Goal: Transaction & Acquisition: Purchase product/service

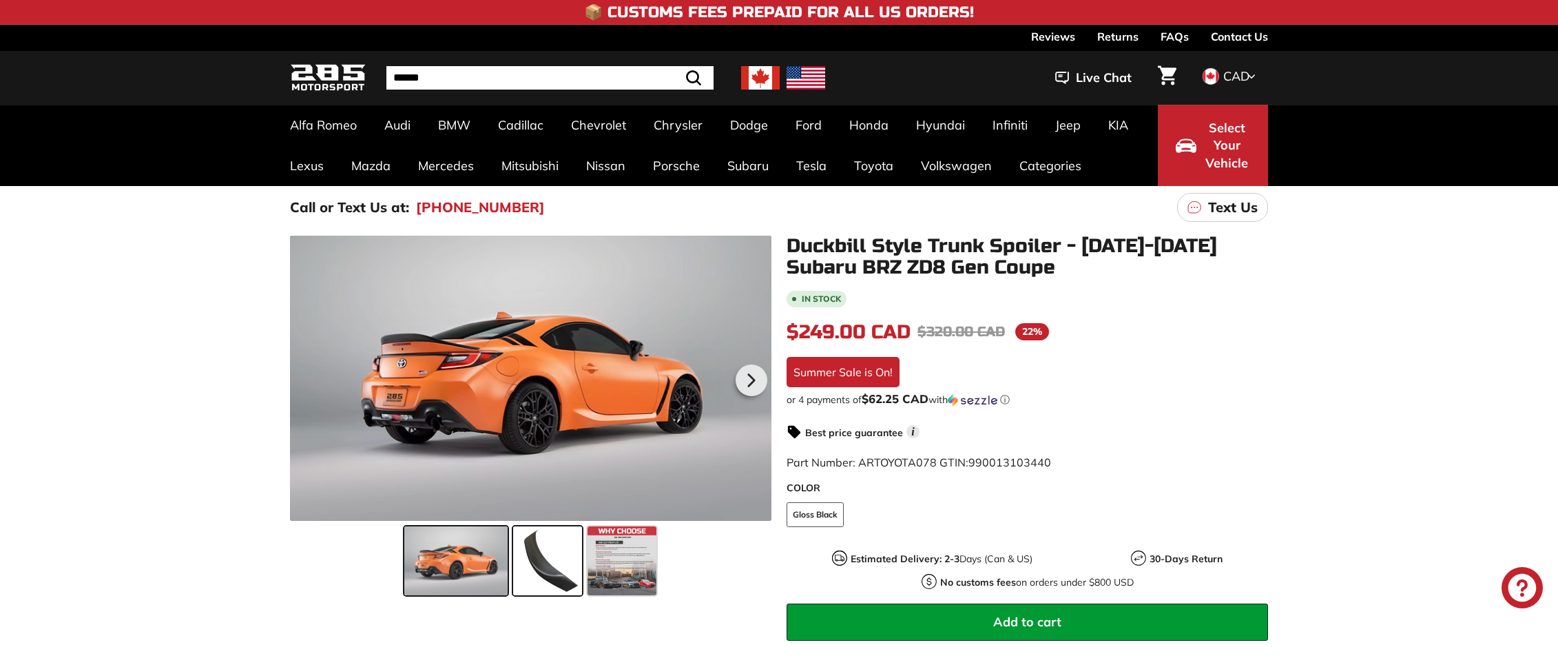
click at [542, 564] on span at bounding box center [547, 560] width 69 height 69
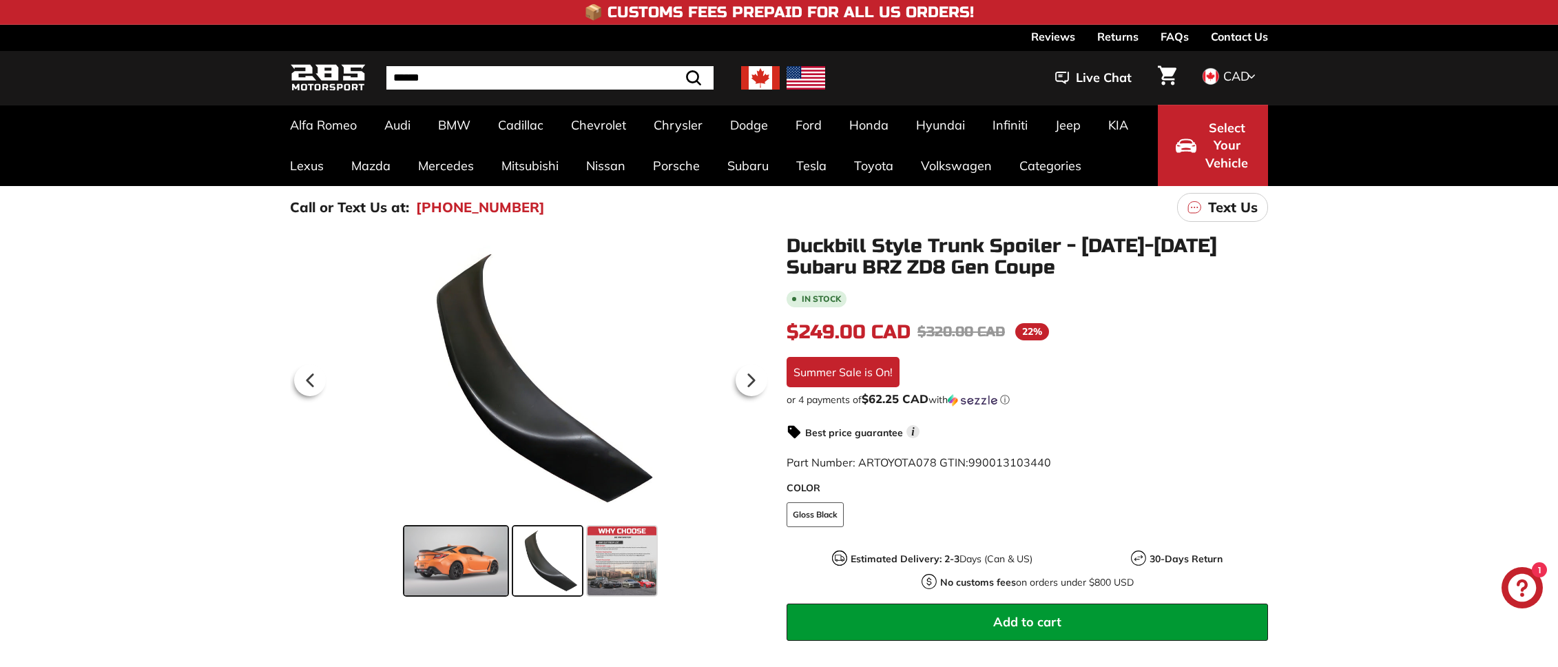
click at [455, 559] on span at bounding box center [455, 560] width 103 height 69
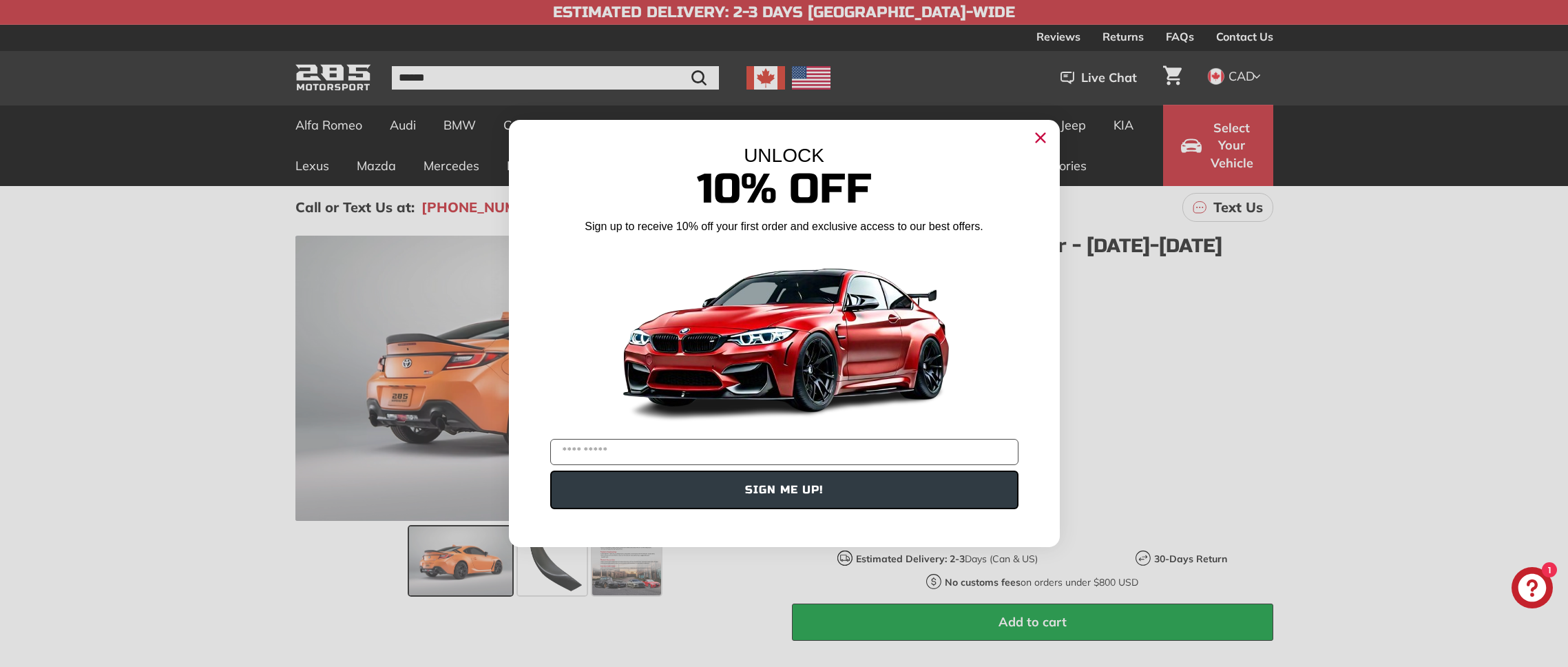
click at [1039, 136] on icon "Close dialog" at bounding box center [1039, 138] width 9 height 9
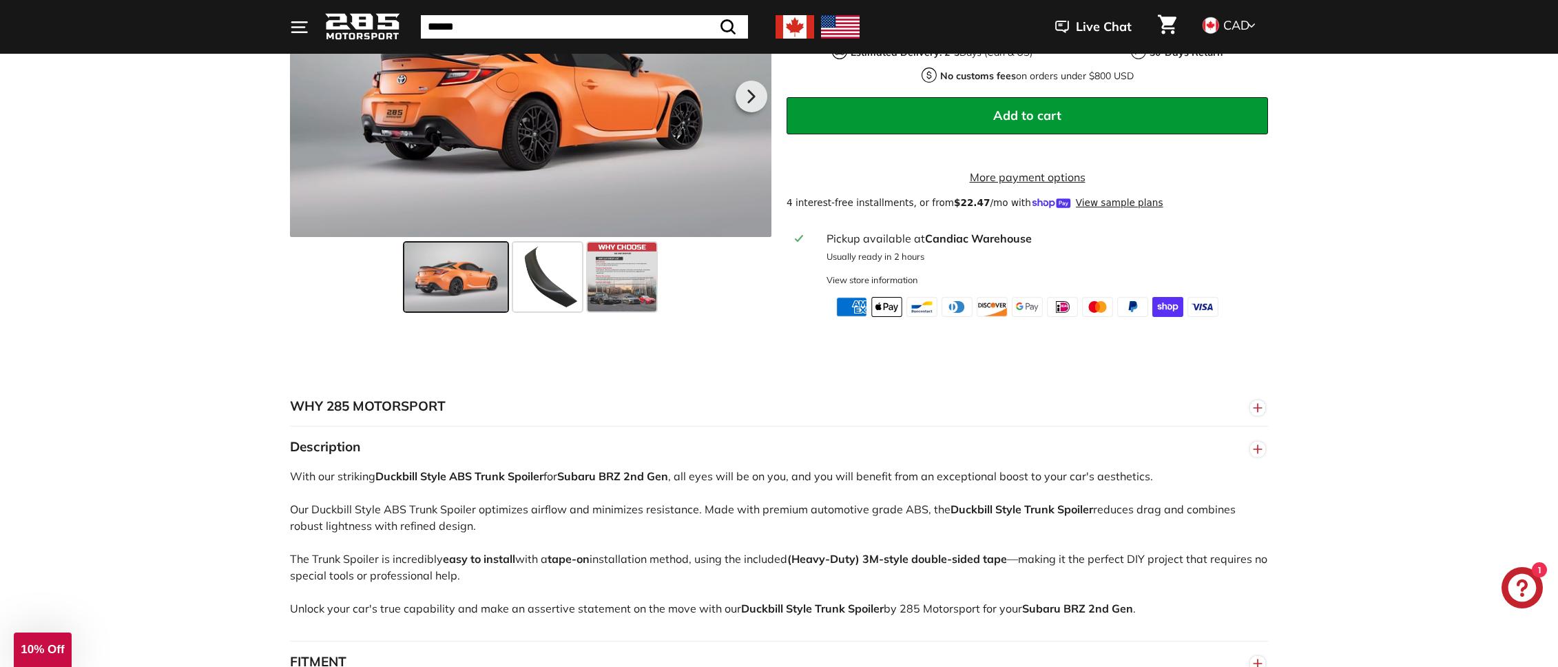
scroll to position [426, 0]
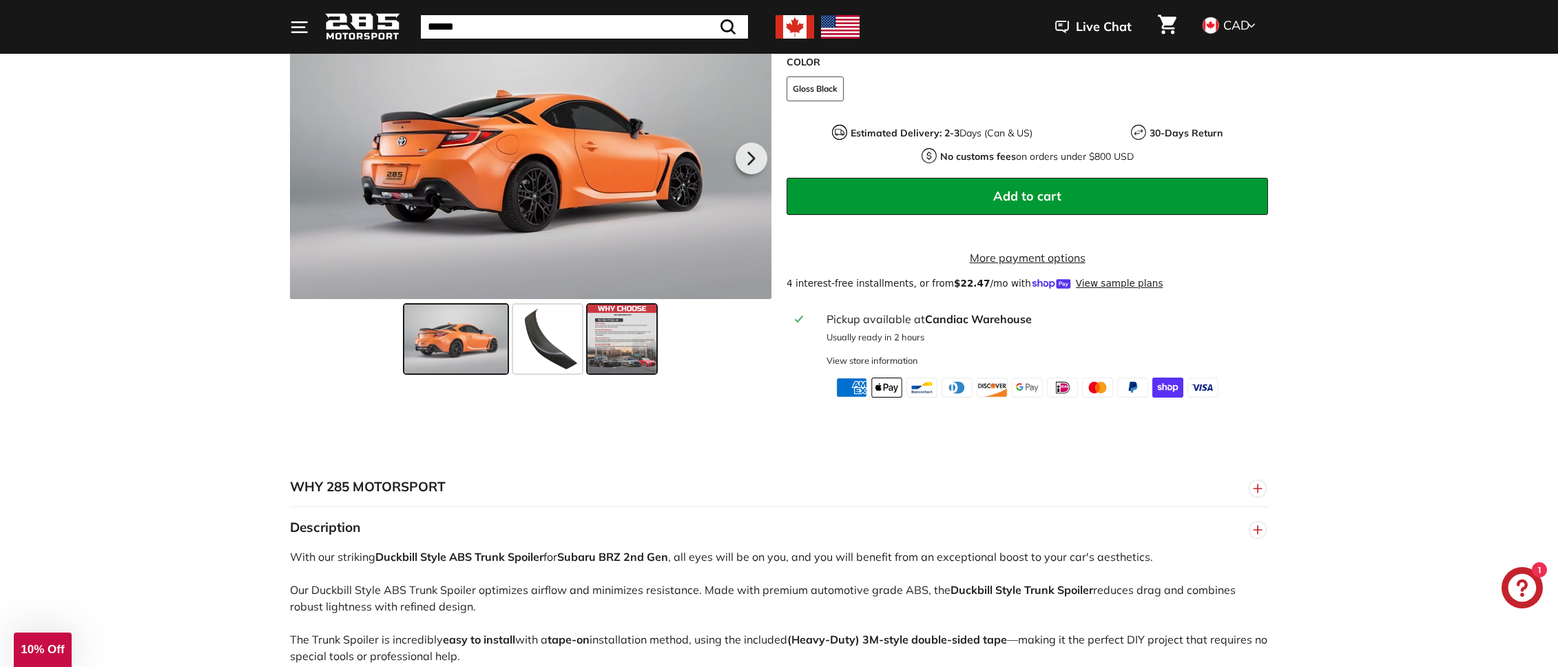
click at [604, 339] on span at bounding box center [622, 339] width 69 height 69
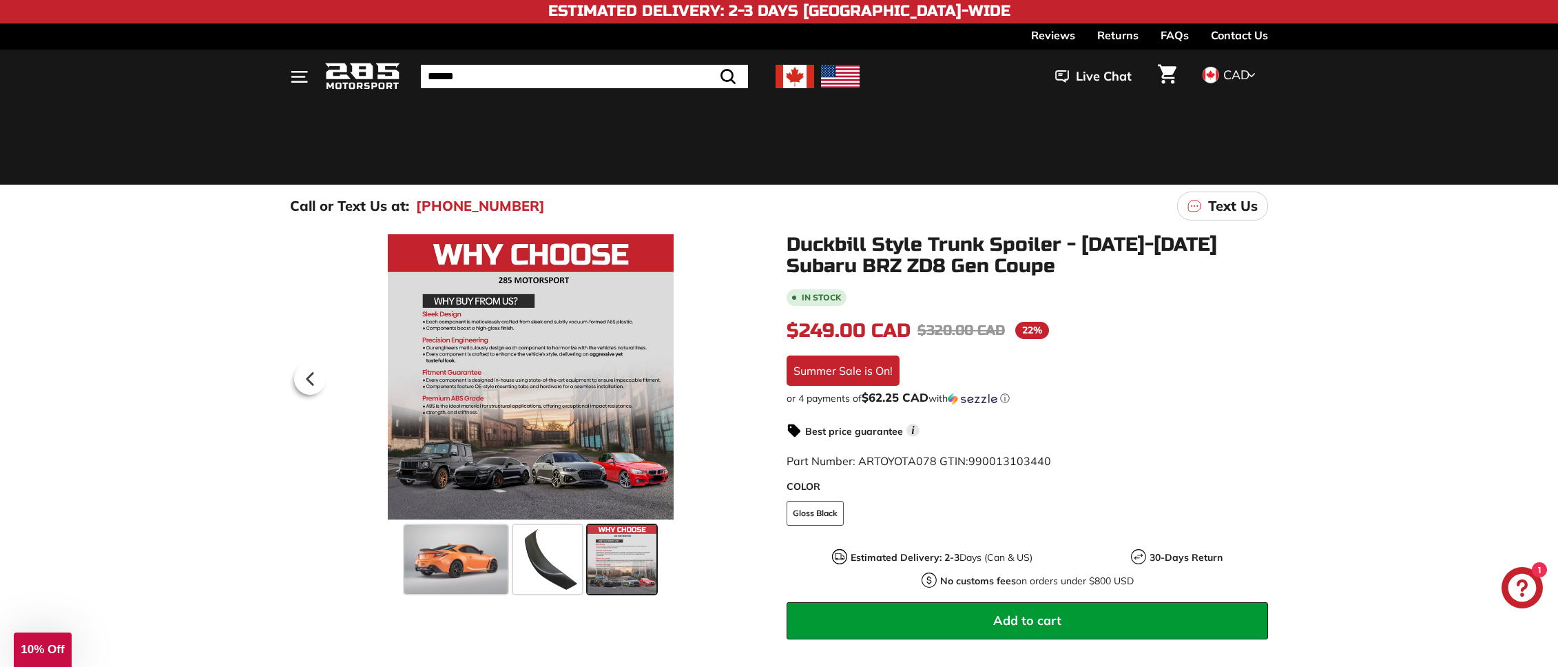
scroll to position [0, 0]
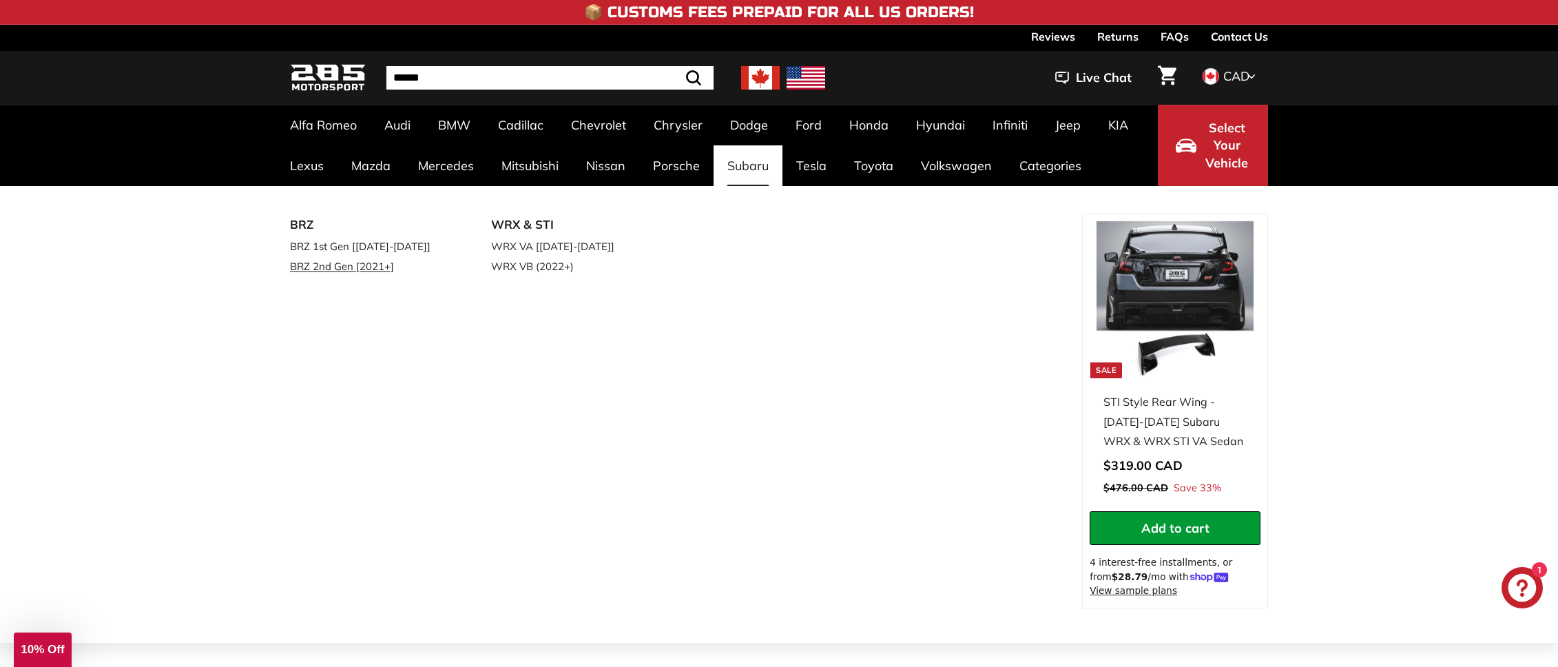
click at [356, 269] on link "BRZ 2nd Gen [2021+]" at bounding box center [371, 266] width 163 height 20
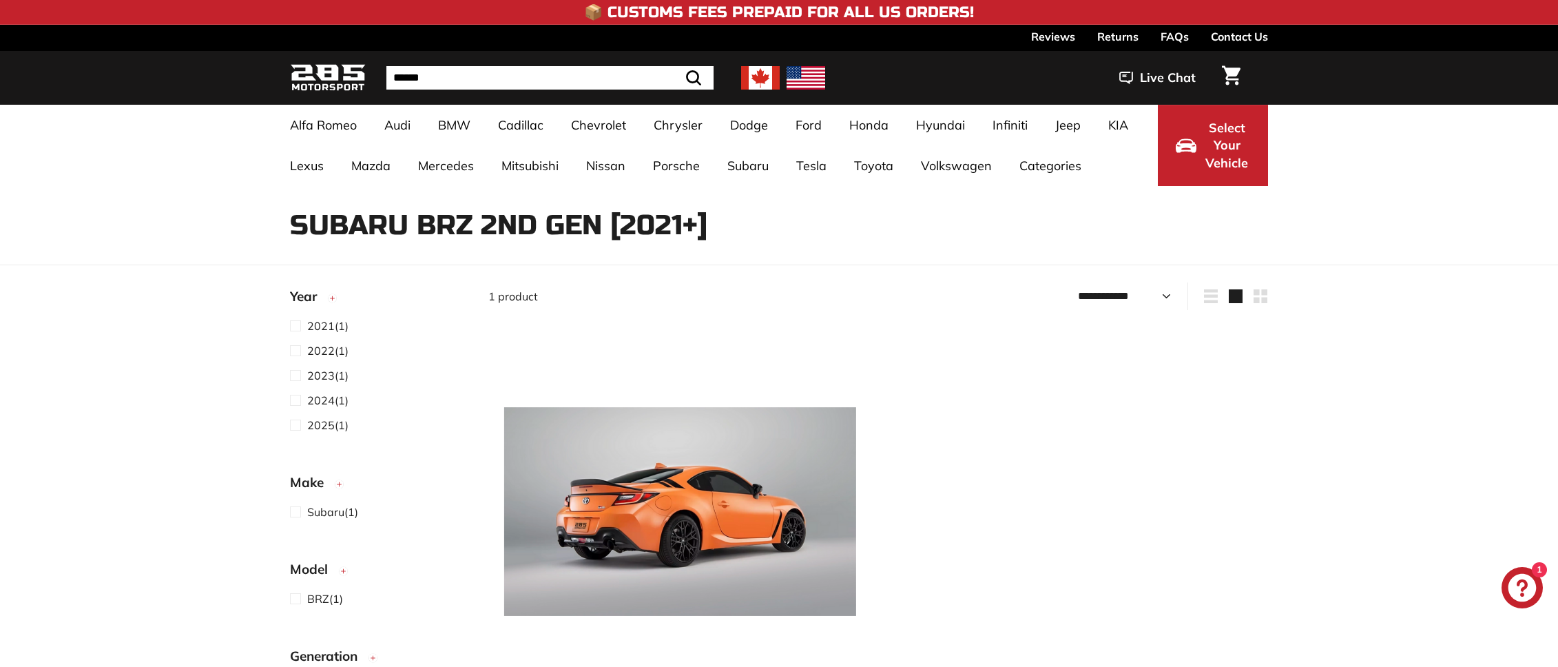
select select "**********"
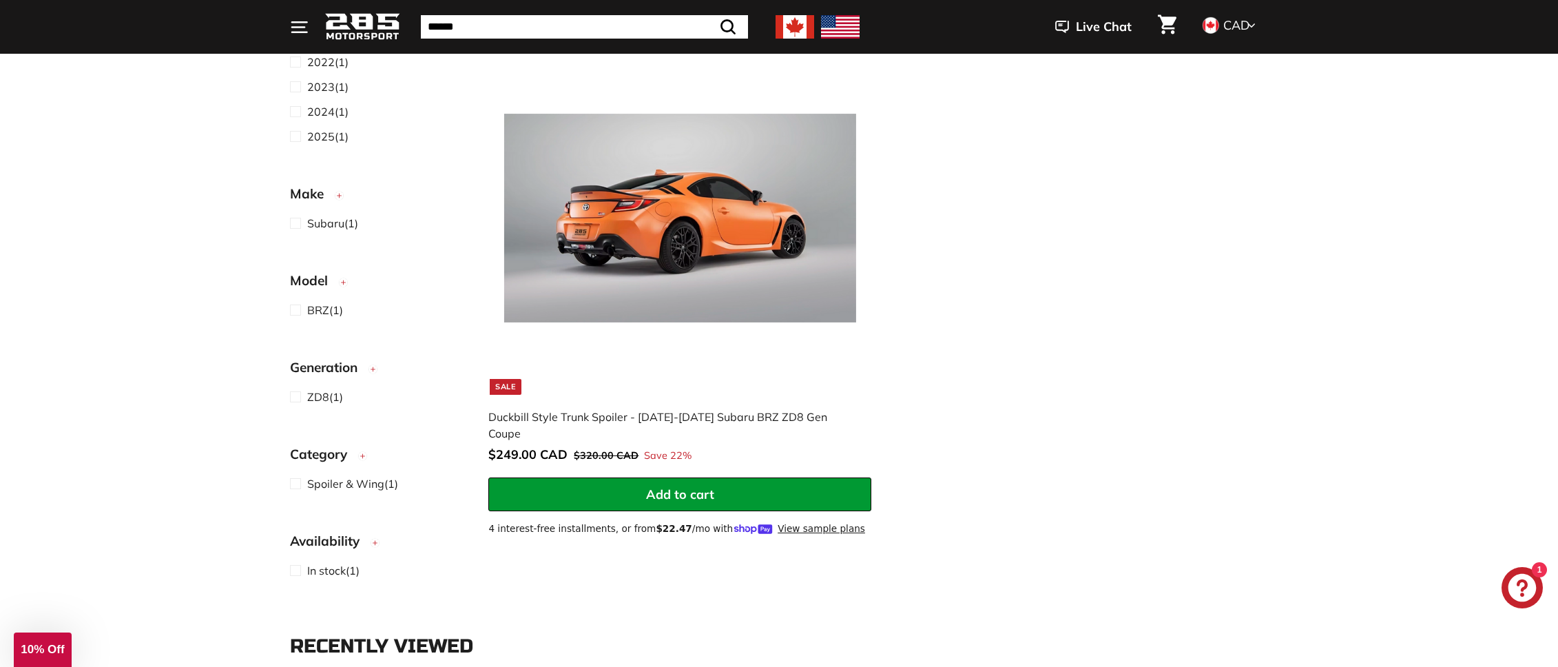
scroll to position [200, 0]
